Goal: Information Seeking & Learning: Learn about a topic

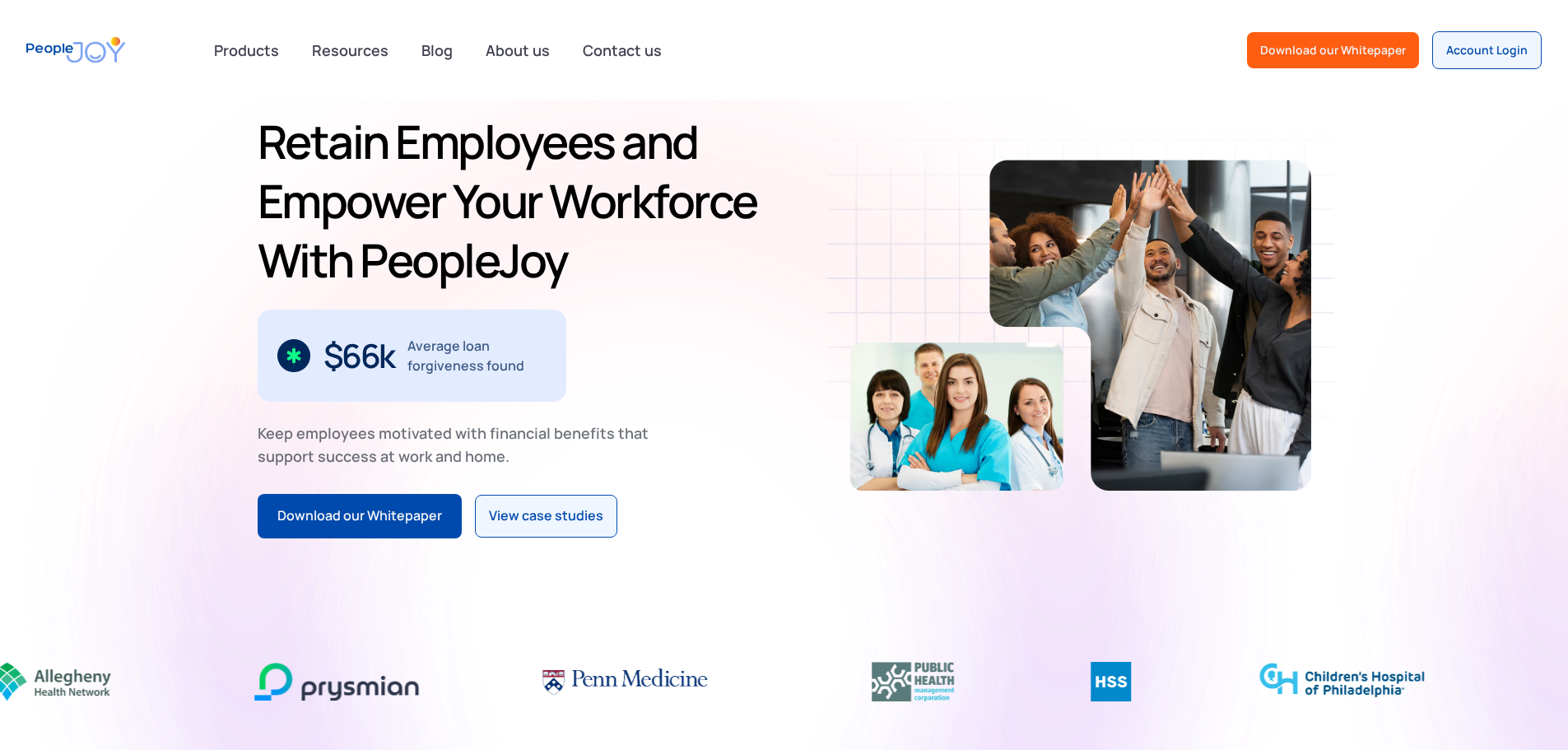
scroll to position [82, 0]
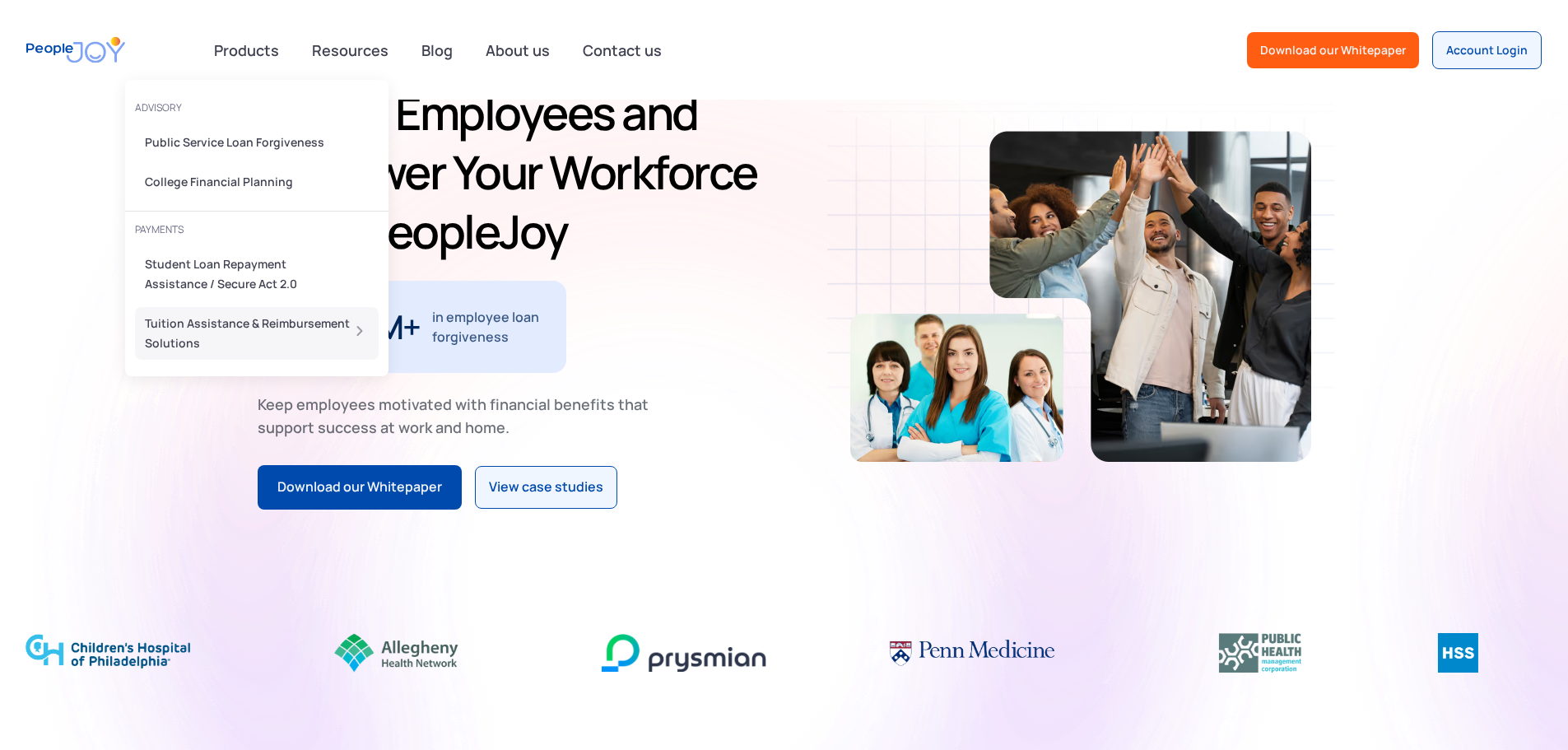
click at [235, 327] on div "Tuition Assistance & Reimbursement Solutions" at bounding box center [252, 334] width 214 height 39
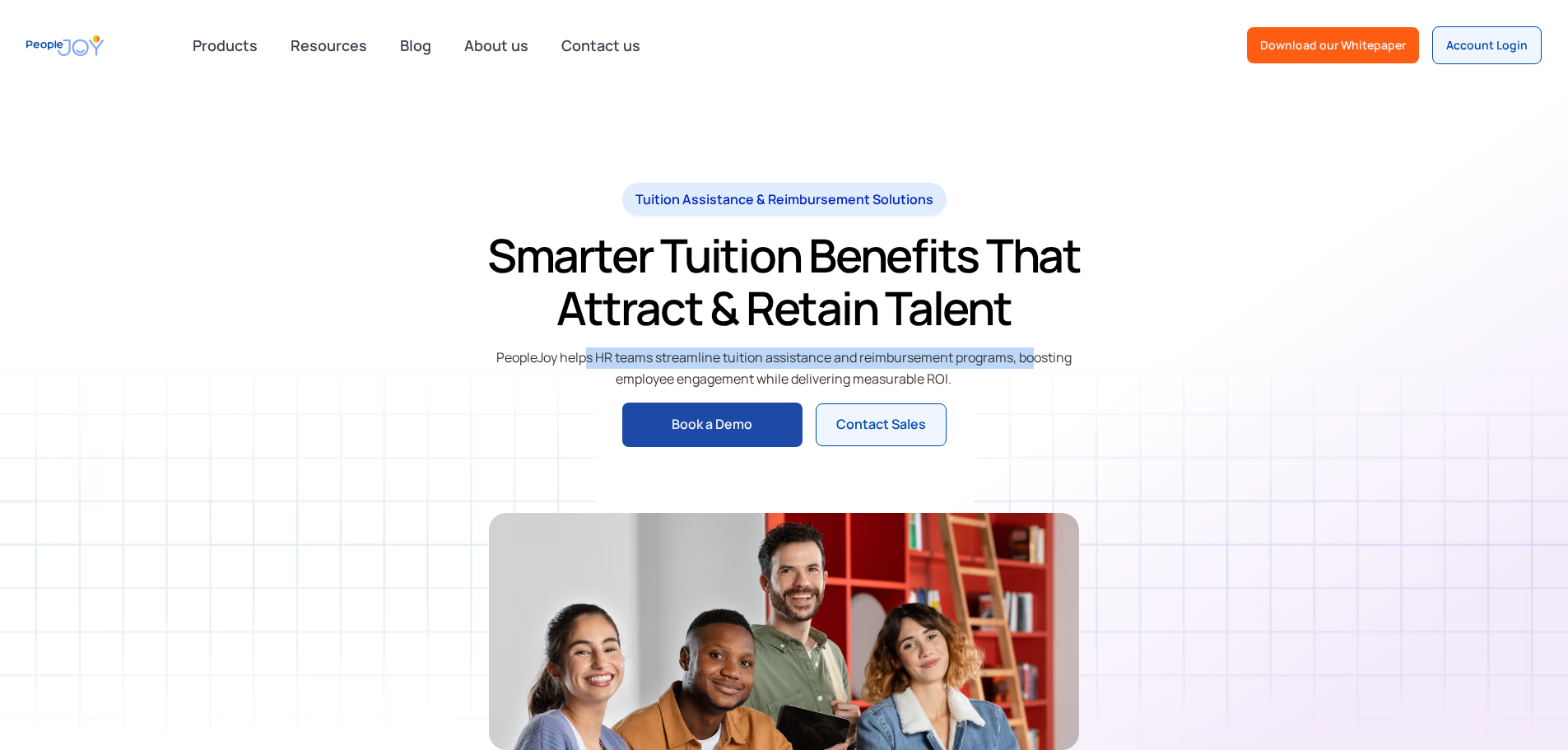
drag, startPoint x: 555, startPoint y: 362, endPoint x: 1008, endPoint y: 355, distance: 453.1
click at [1008, 355] on div "PeopleJoy helps HR teams streamline tuition assistance and reimbursement progra…" at bounding box center [784, 368] width 591 height 42
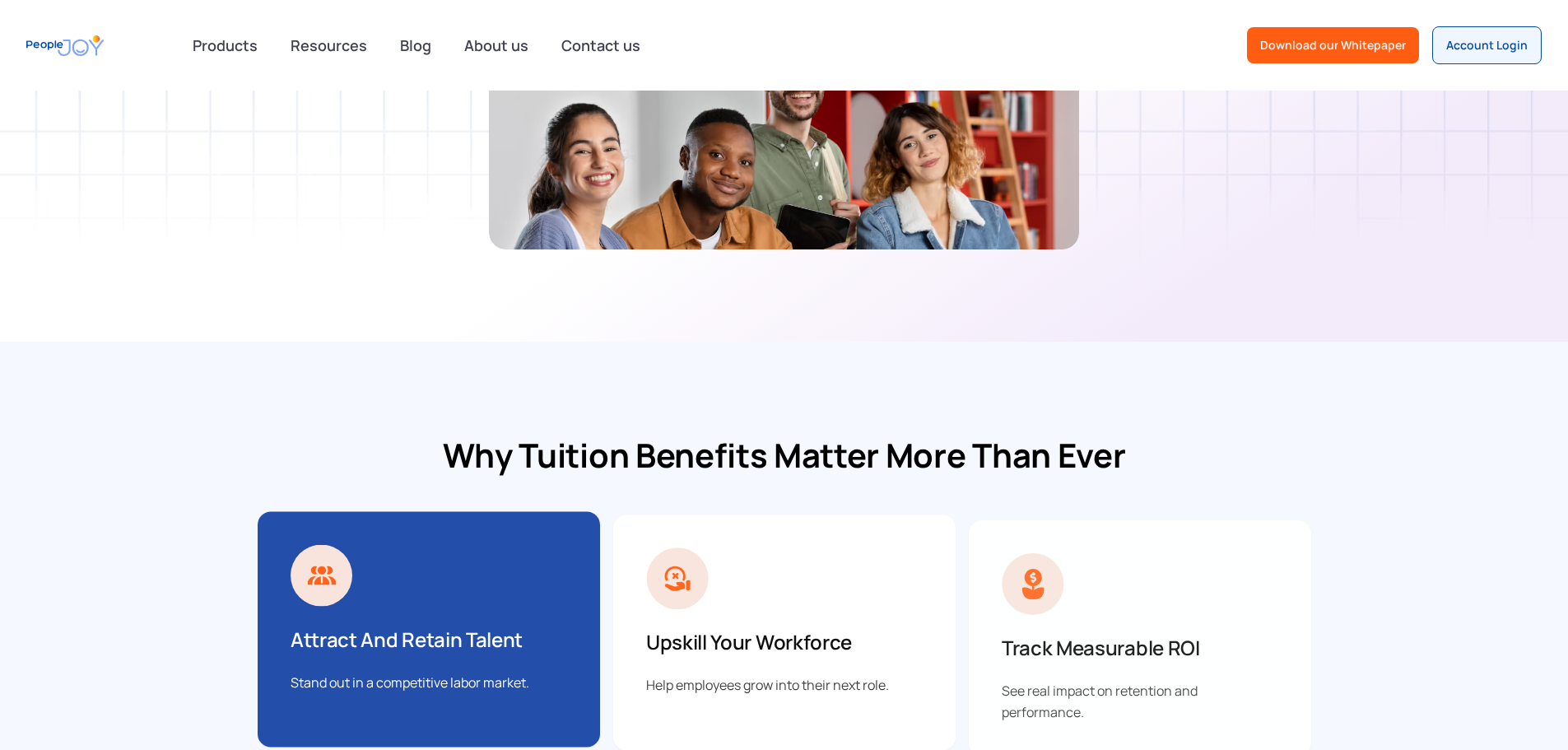
scroll to position [741, 0]
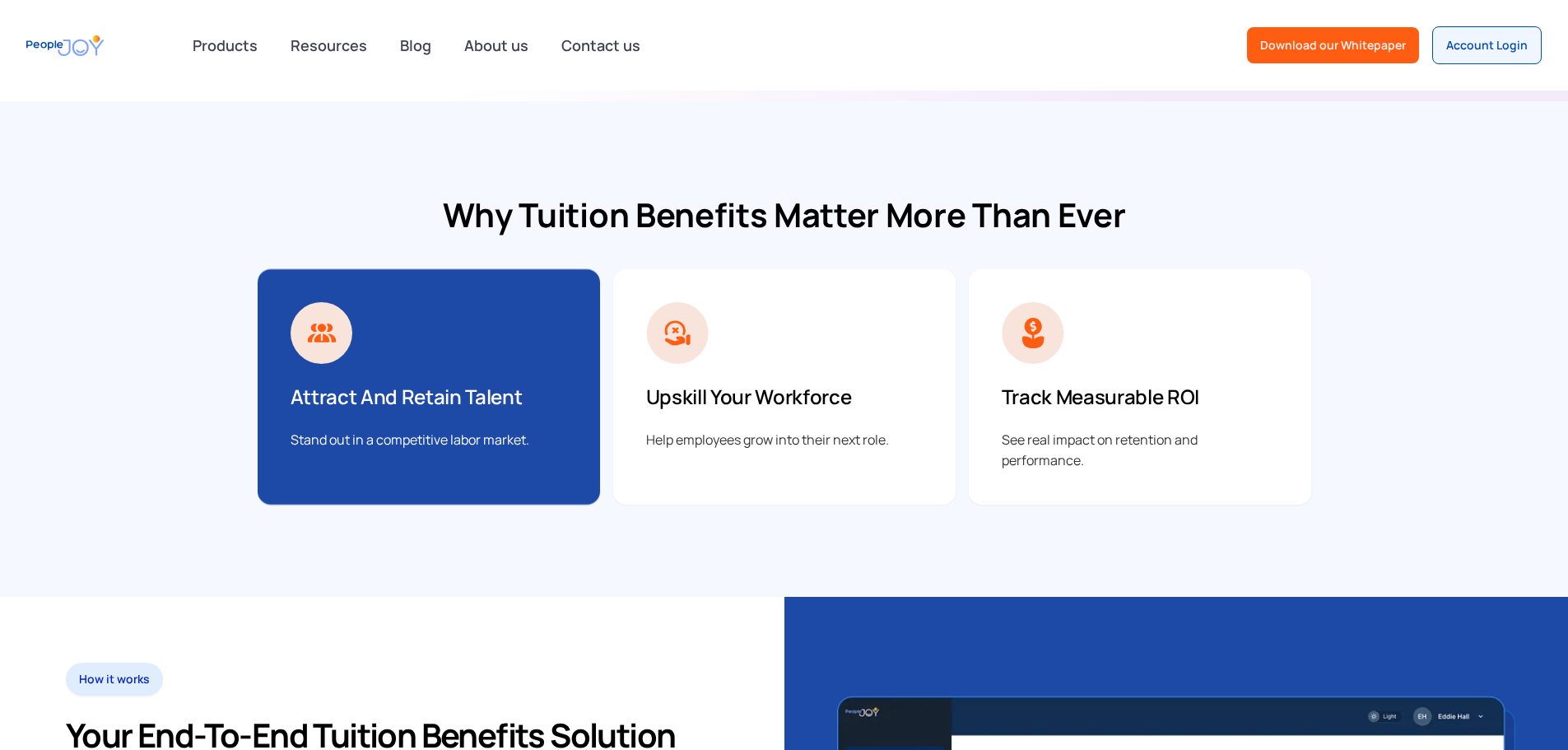
drag, startPoint x: 379, startPoint y: 438, endPoint x: 506, endPoint y: 454, distance: 128.0
click at [506, 454] on div "Attract and Retain Talent Stand out in a competitive labor market." at bounding box center [429, 387] width 342 height 236
drag, startPoint x: 640, startPoint y: 435, endPoint x: 767, endPoint y: 439, distance: 127.1
click at [765, 439] on div "Help employees grow into their next role." at bounding box center [785, 441] width 277 height 22
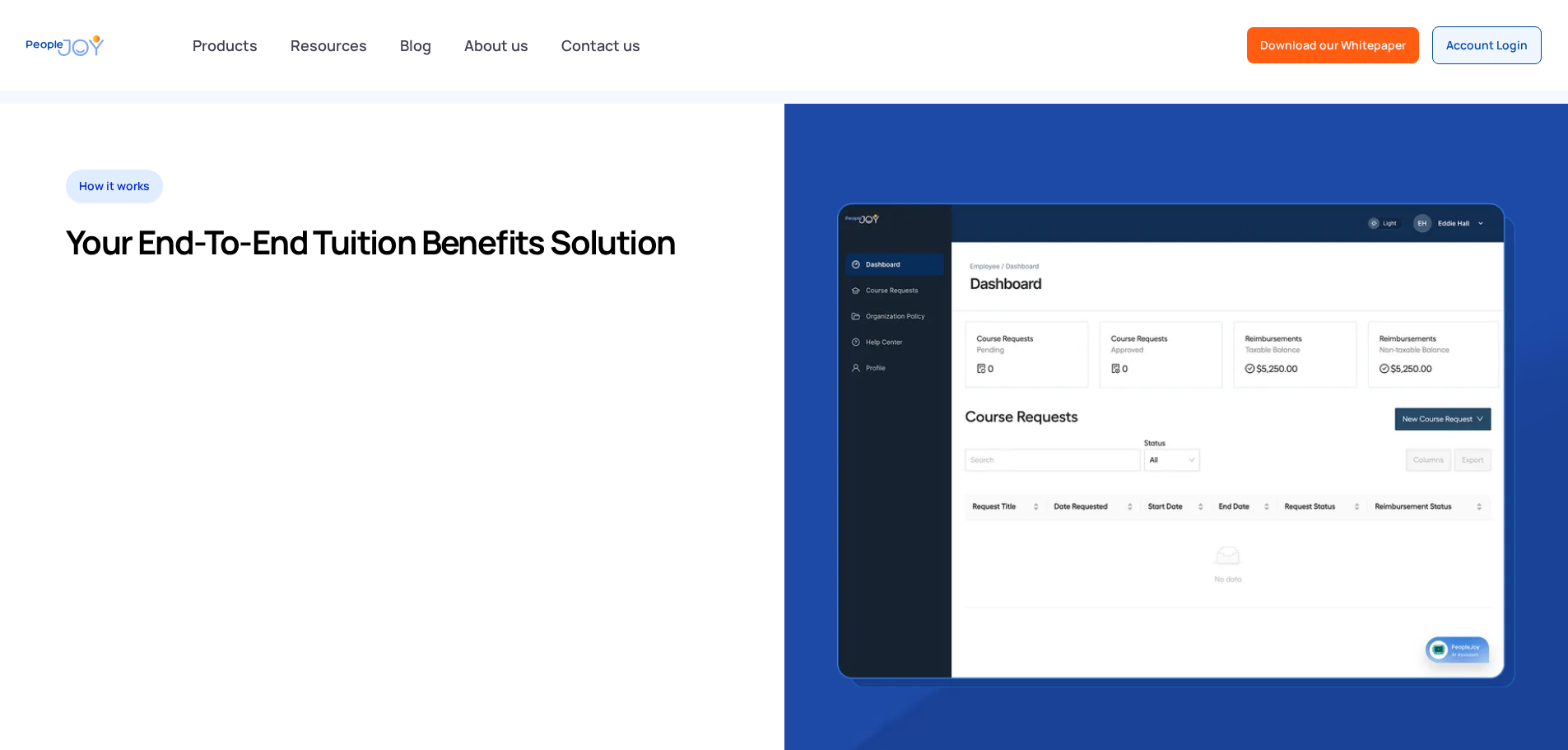
scroll to position [1235, 0]
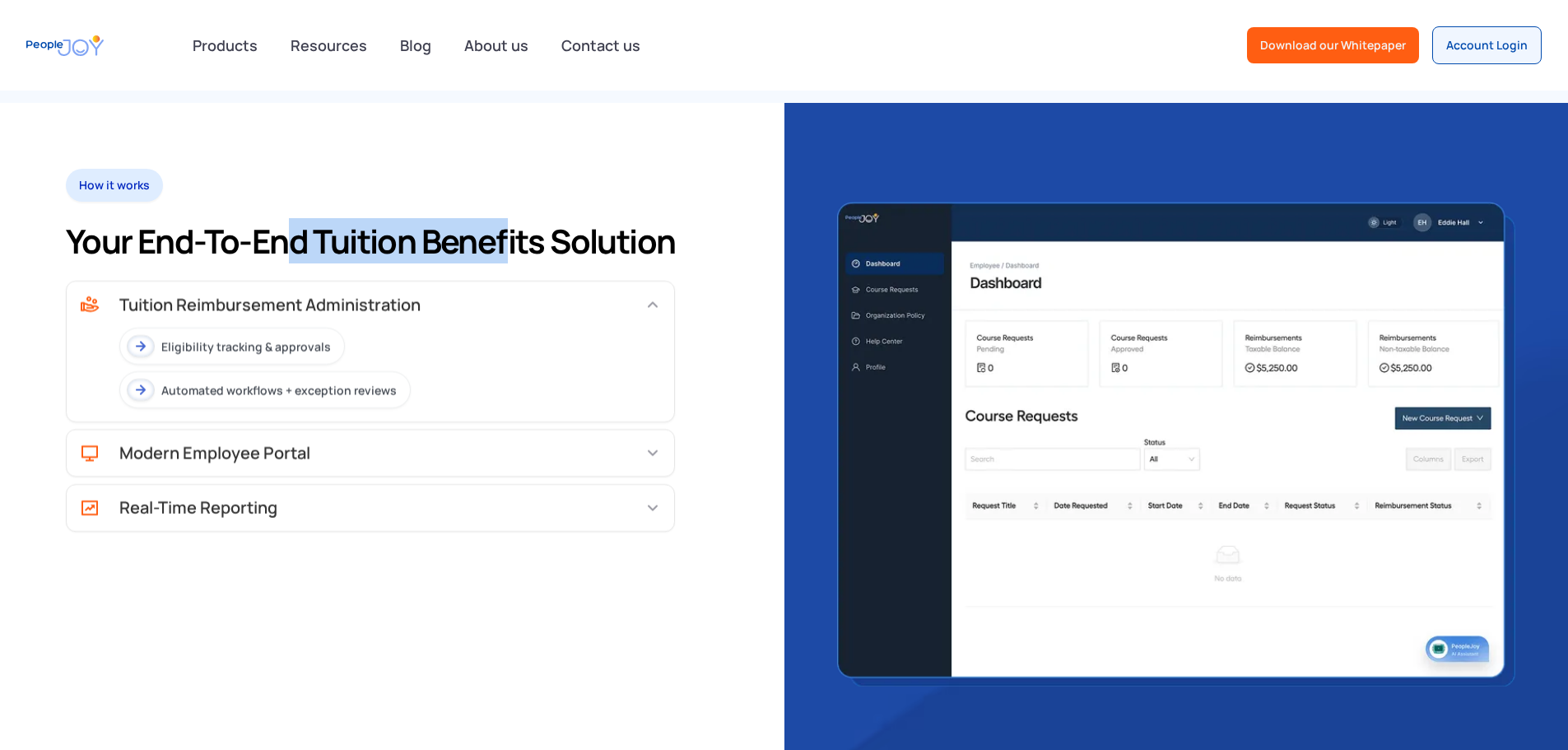
drag, startPoint x: 285, startPoint y: 239, endPoint x: 503, endPoint y: 228, distance: 218.3
click at [503, 228] on h2 "Your End-to-End Tuition Benefits Solution" at bounding box center [370, 241] width 609 height 39
click at [449, 443] on div "Modern Employee Portal" at bounding box center [370, 453] width 581 height 20
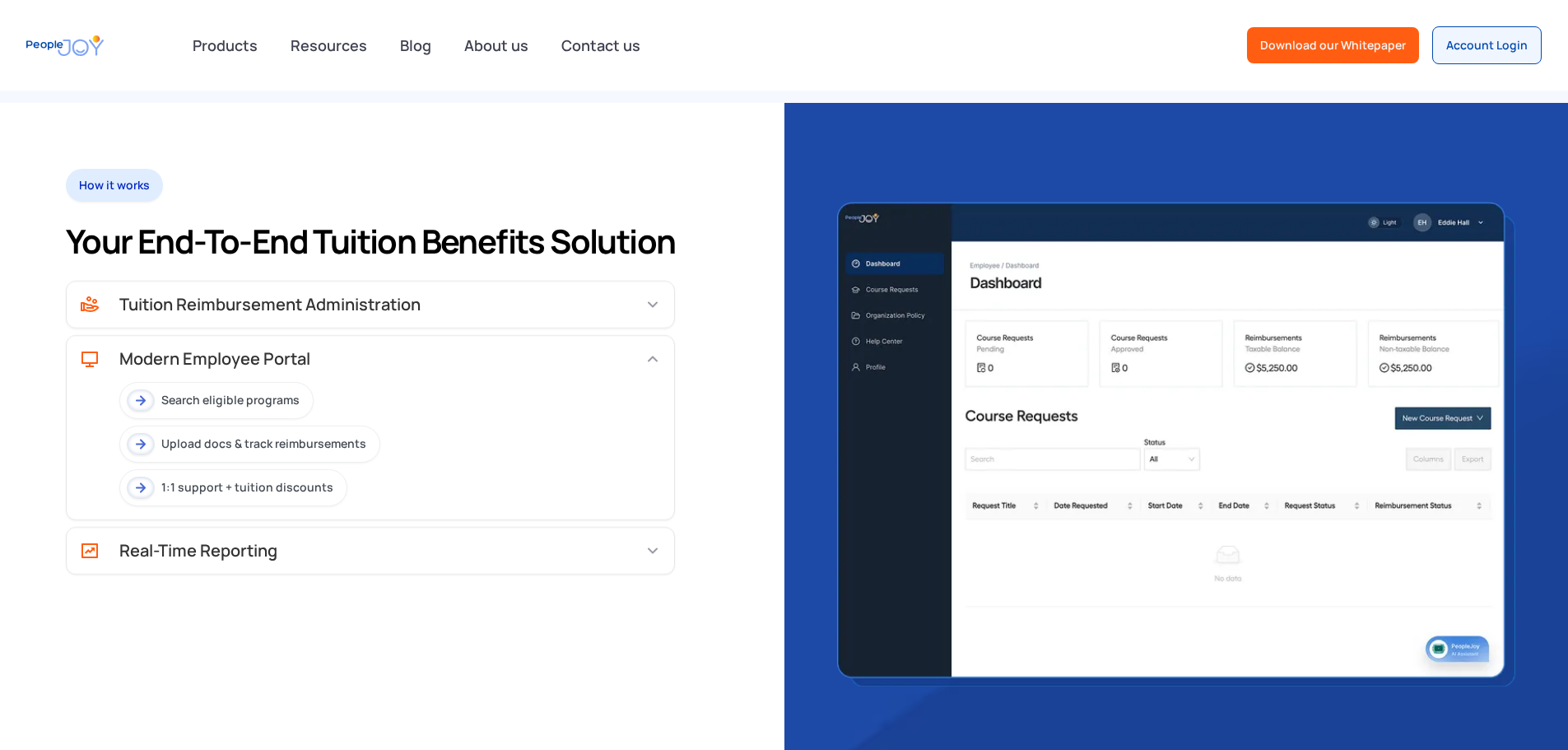
click at [283, 297] on div "Tuition Reimbursement Administration" at bounding box center [370, 304] width 607 height 46
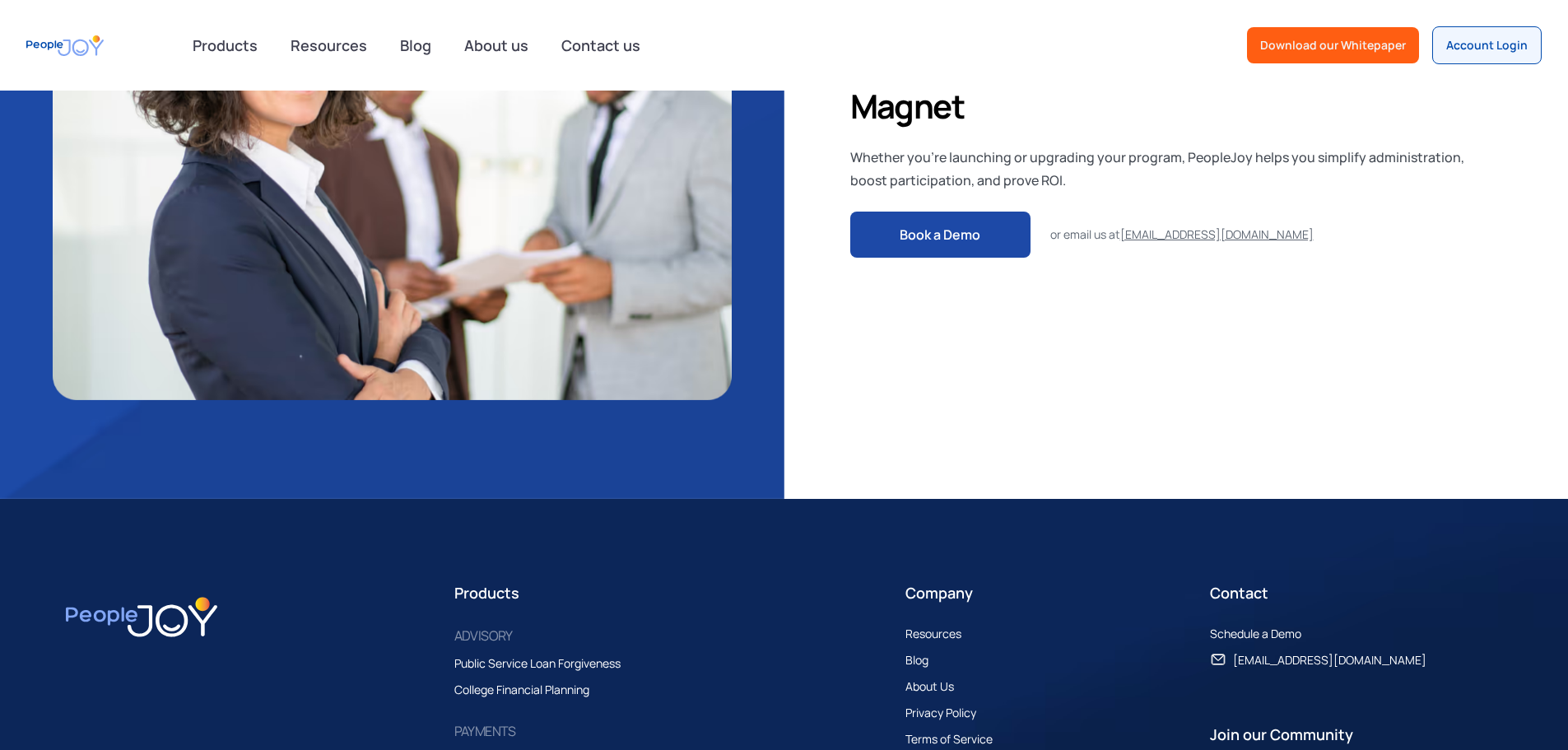
scroll to position [4234, 0]
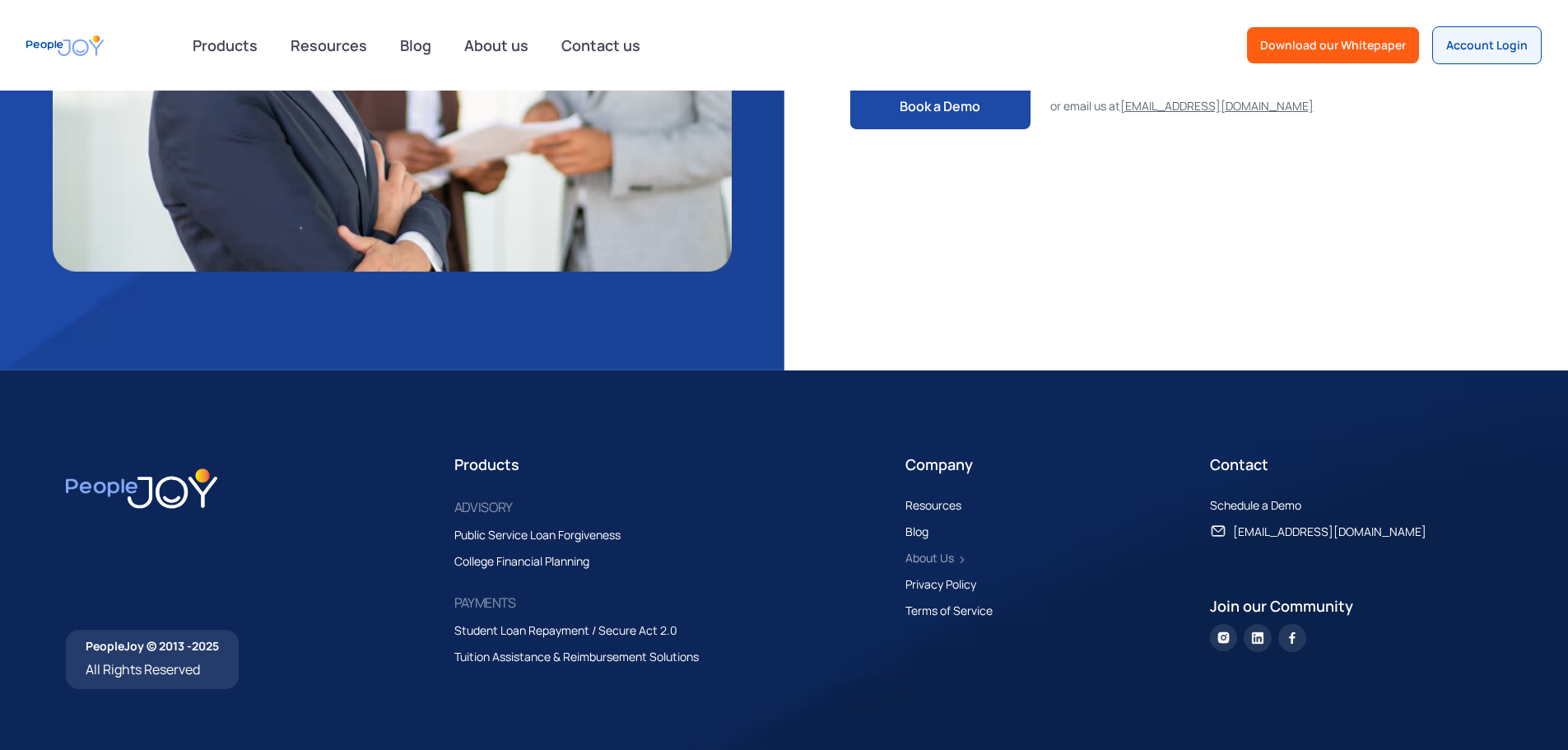
click at [932, 549] on div "About Us" at bounding box center [929, 559] width 48 height 20
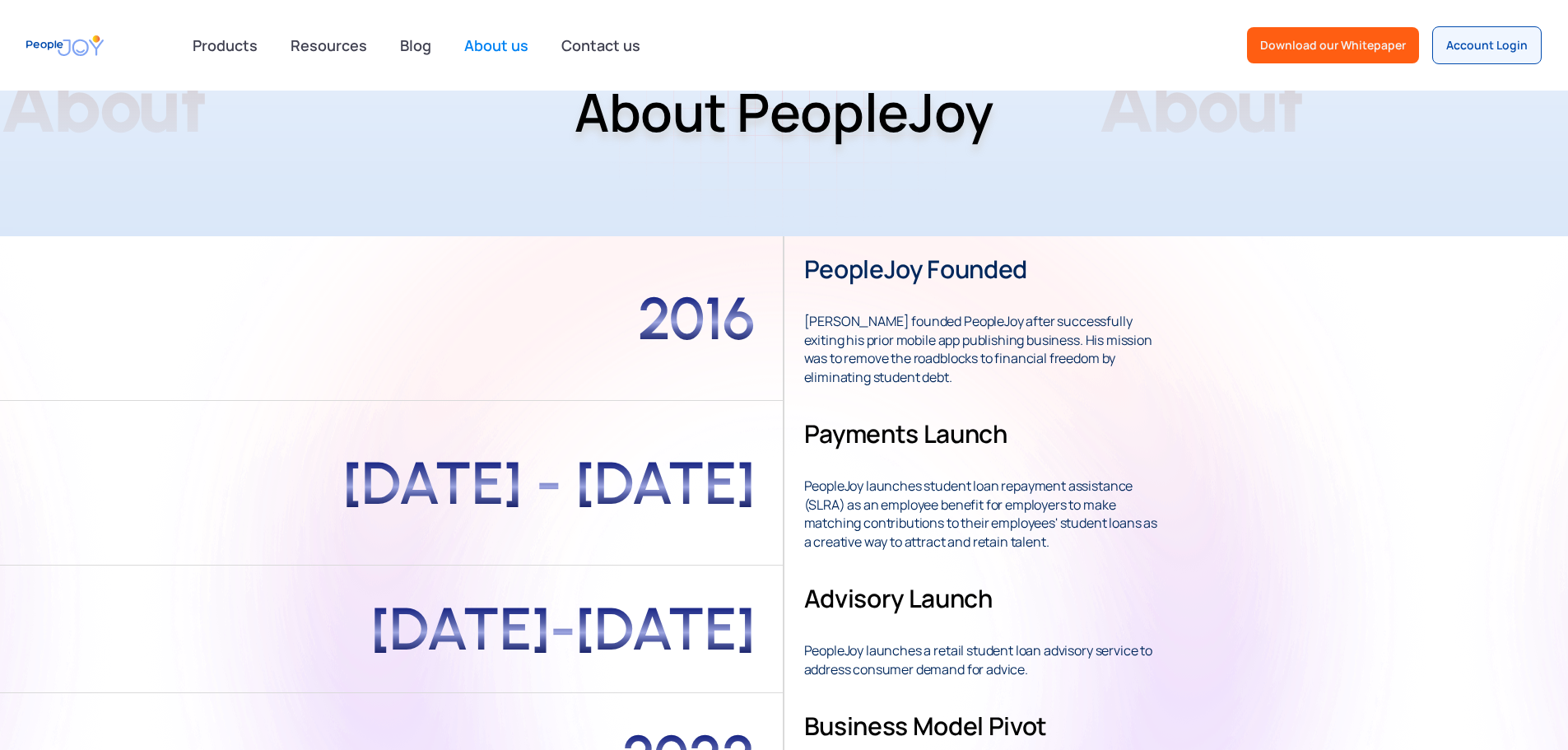
scroll to position [247, 0]
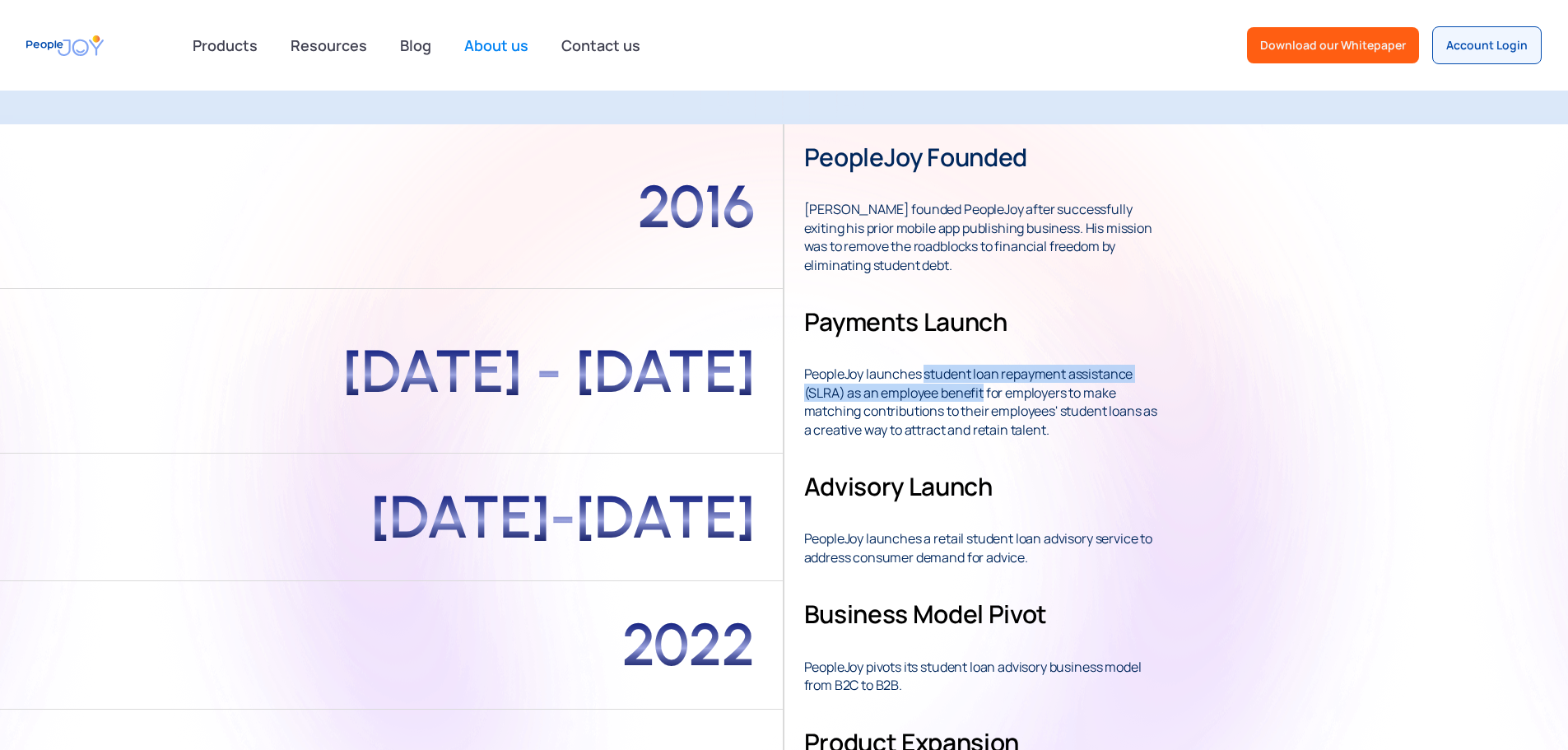
drag, startPoint x: 998, startPoint y: 449, endPoint x: 1191, endPoint y: 468, distance: 193.9
click at [1158, 439] on strong "PeopleJoy launches student loan repayment assistance (SLRA) as an employee bene…" at bounding box center [981, 393] width 354 height 92
copy strong "student loan repayment assistance (SLRA) as an employee benefit"
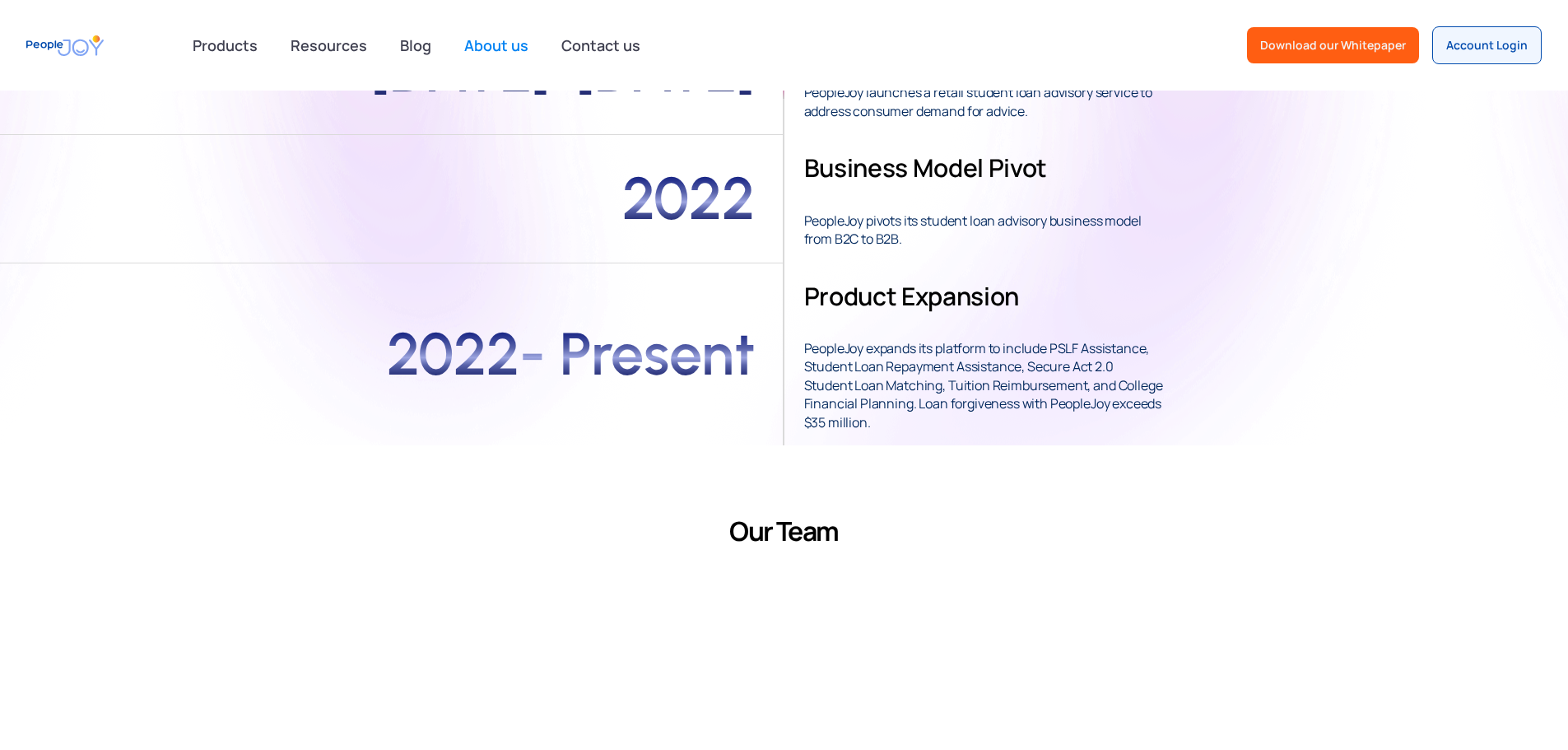
scroll to position [741, 0]
